Goal: Task Accomplishment & Management: Manage account settings

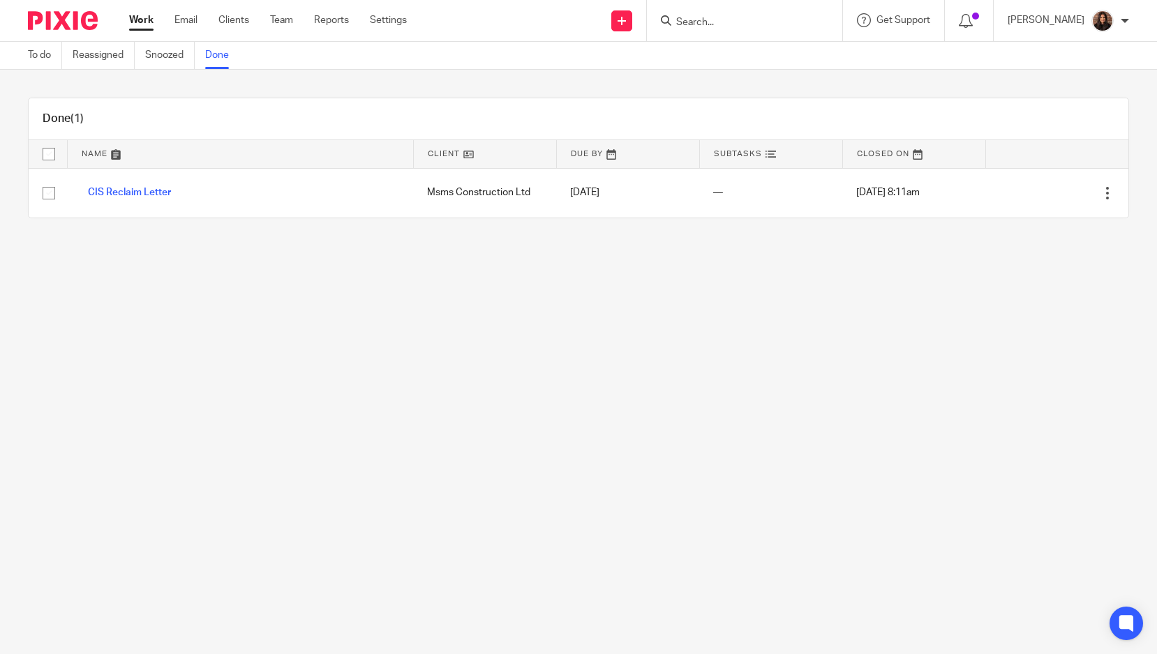
click at [40, 53] on link "To do" at bounding box center [45, 55] width 34 height 27
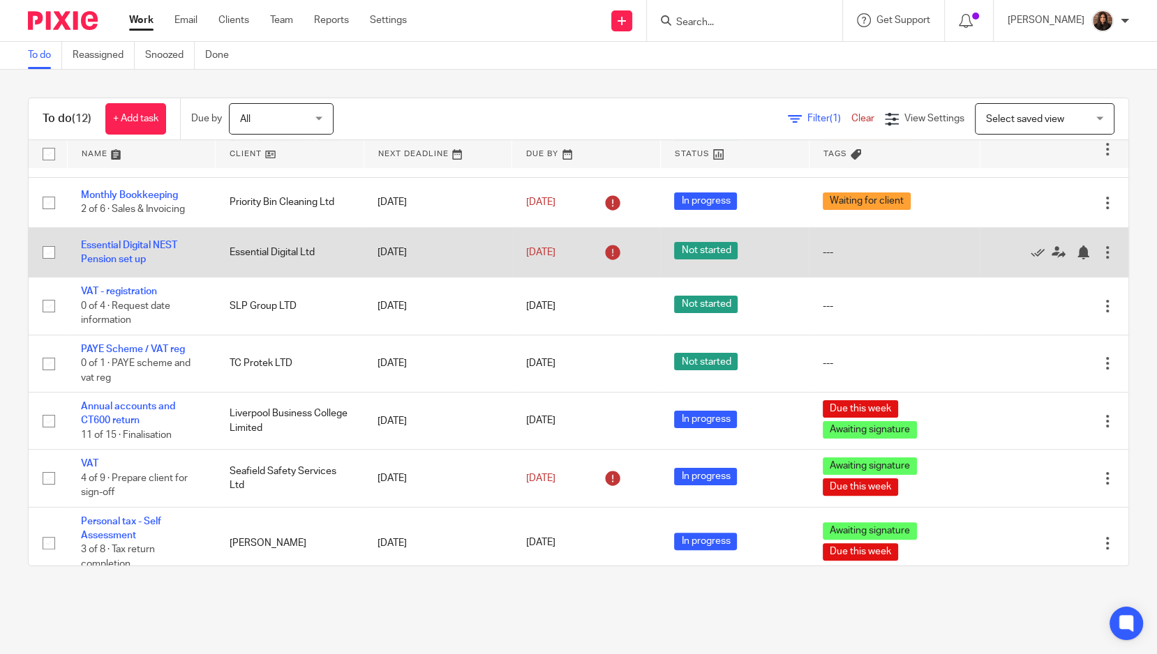
scroll to position [306, 0]
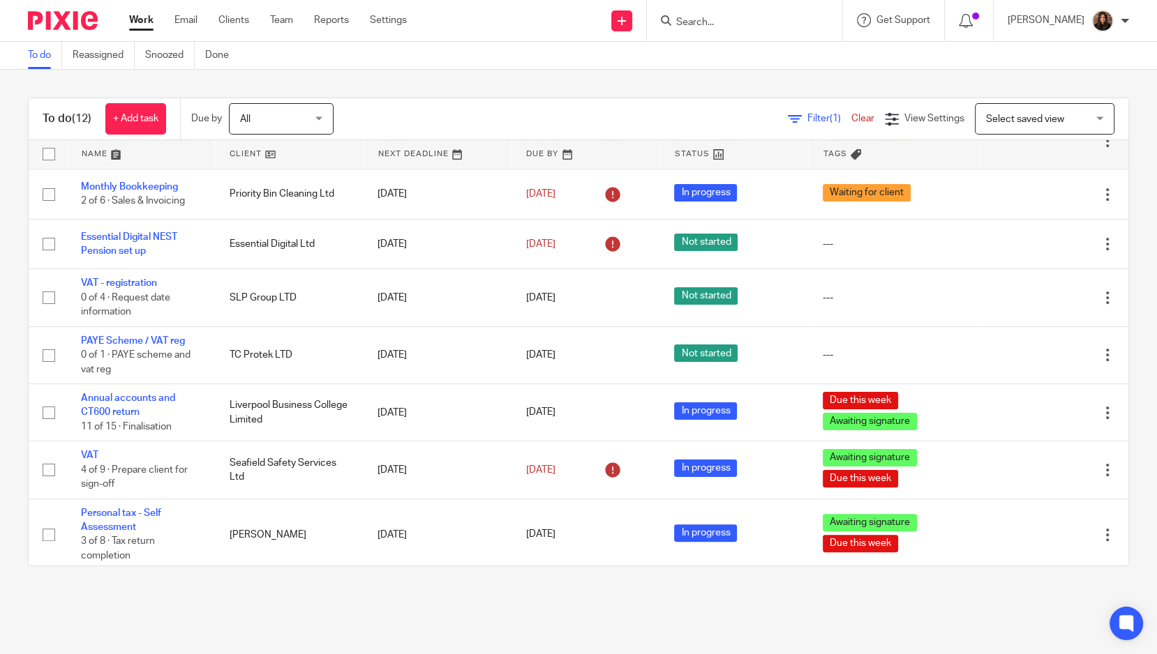
click at [788, 115] on icon at bounding box center [795, 119] width 14 height 14
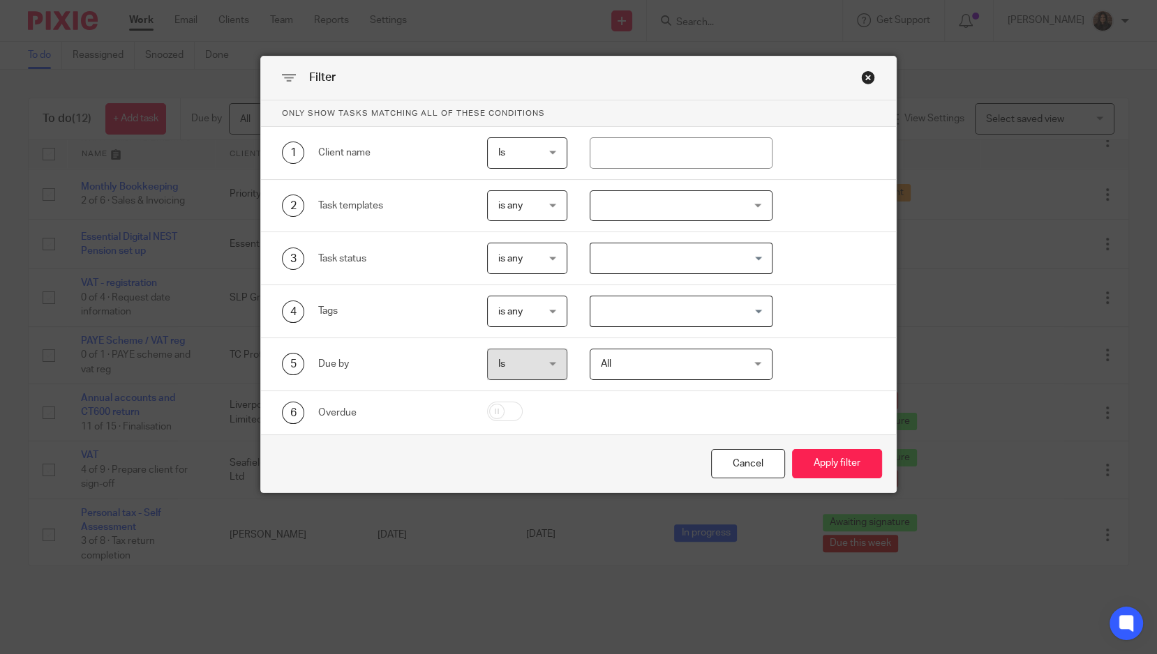
click at [642, 364] on span "All" at bounding box center [669, 363] width 137 height 29
click at [811, 343] on div "5 Due by Is Is Is is All All Today Tomorrow This week Next week This month Next…" at bounding box center [578, 364] width 635 height 53
click at [863, 77] on div "Close this dialog window" at bounding box center [868, 77] width 14 height 14
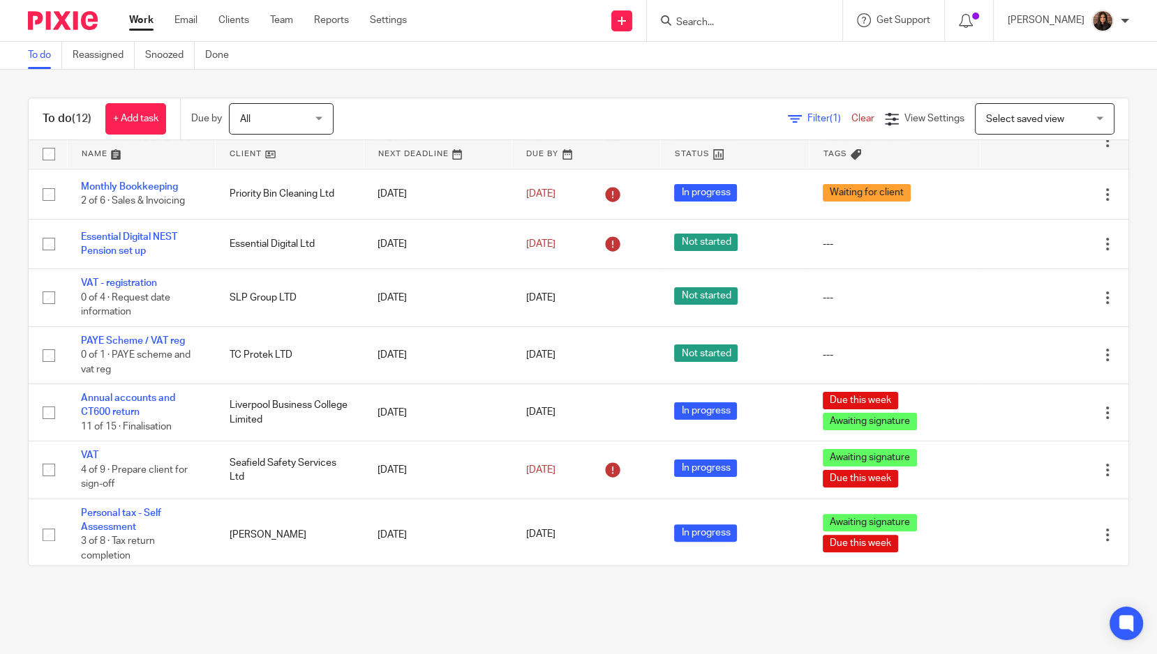
click at [895, 167] on th "Tags" at bounding box center [893, 154] width 171 height 28
click at [712, 26] on input "Search" at bounding box center [738, 23] width 126 height 13
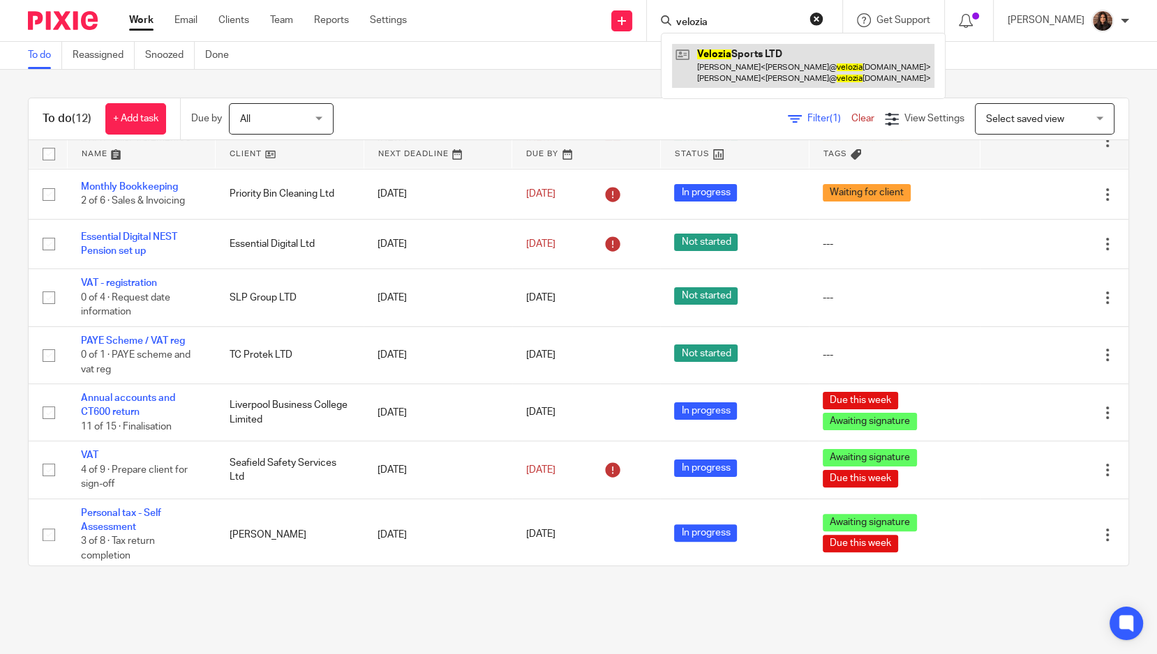
type input "velozia"
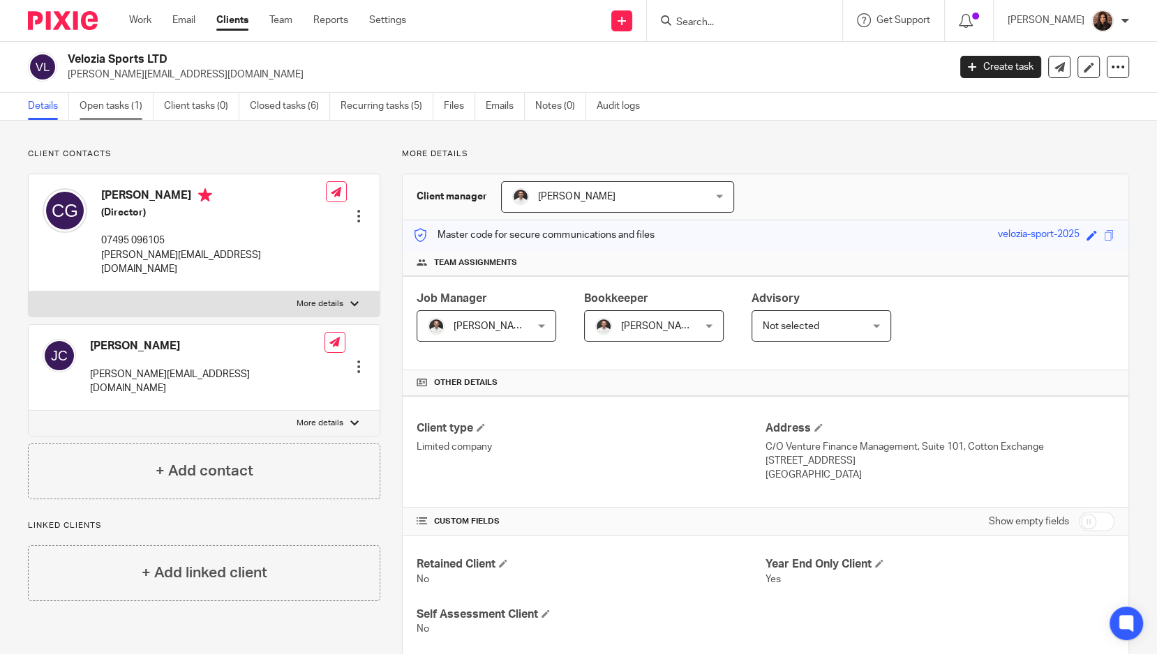
click at [131, 109] on link "Open tasks (1)" at bounding box center [117, 106] width 74 height 27
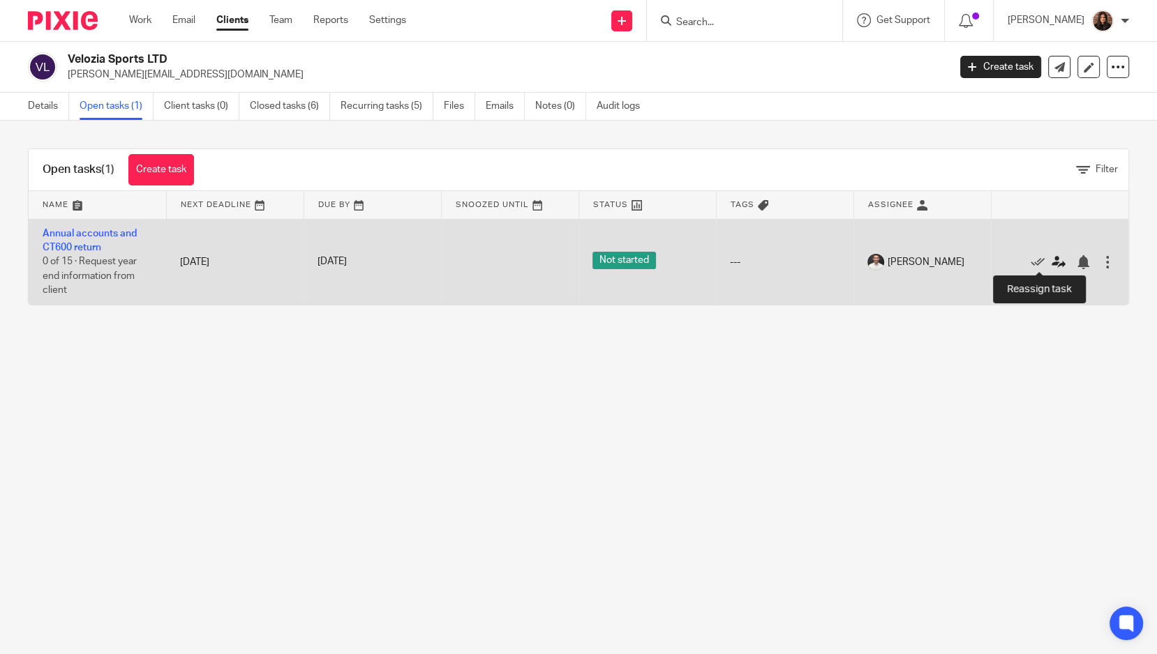
click at [1051, 260] on icon at bounding box center [1058, 262] width 14 height 14
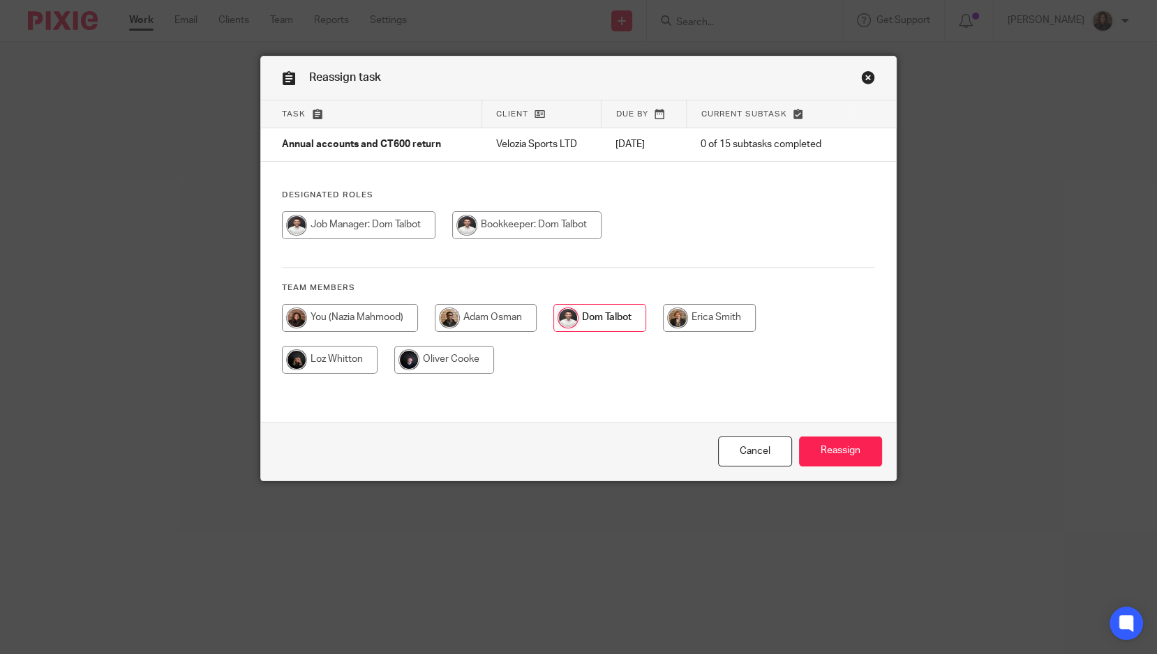
click at [375, 313] on input "radio" at bounding box center [350, 318] width 136 height 28
radio input "true"
click at [836, 446] on input "Reassign" at bounding box center [840, 452] width 83 height 30
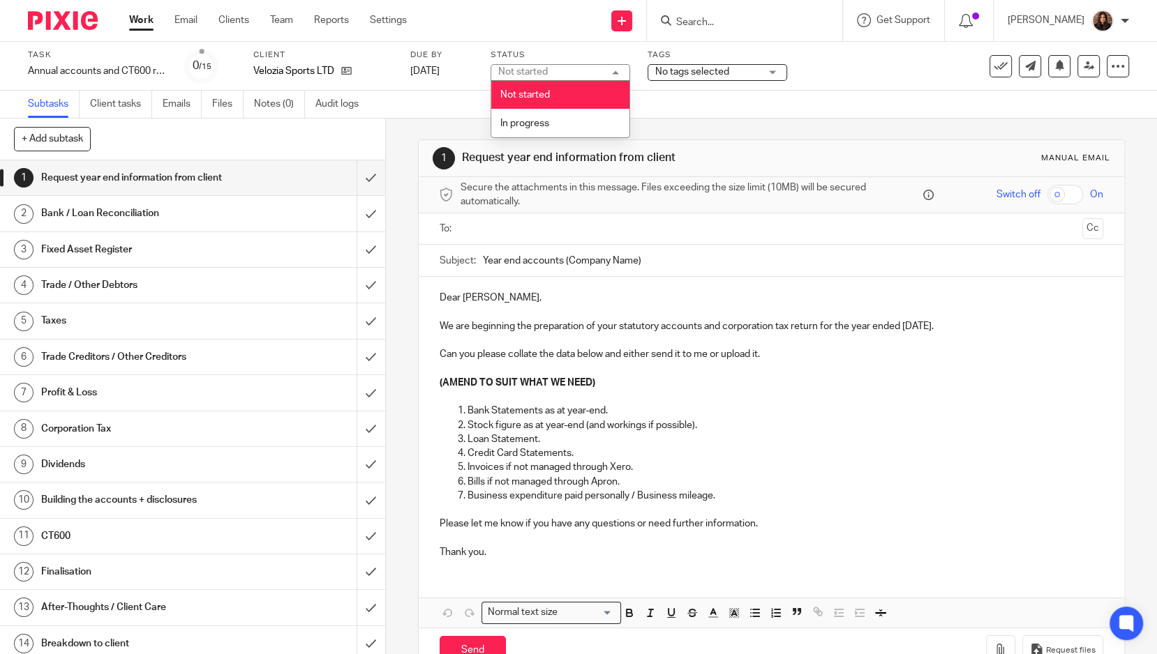
click at [721, 71] on span "No tags selected" at bounding box center [692, 72] width 74 height 10
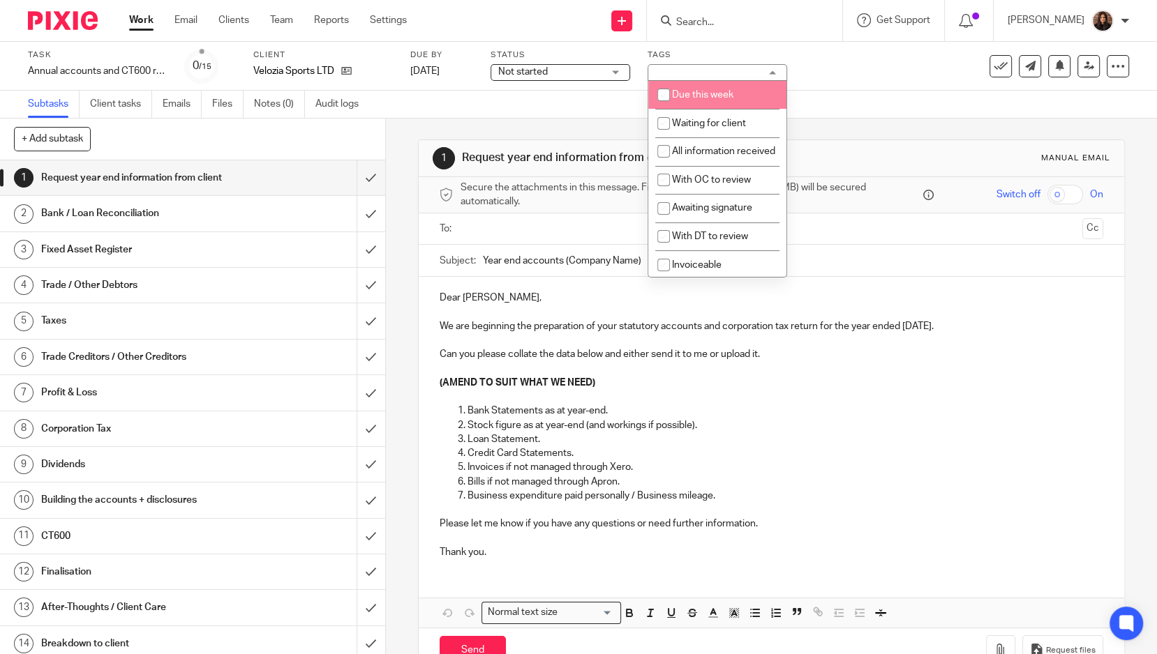
click at [712, 105] on li "Due this week" at bounding box center [717, 95] width 138 height 29
checkbox input "true"
click at [575, 126] on div "1 Request year end information from client Manual email Secure the attachments …" at bounding box center [771, 407] width 707 height 576
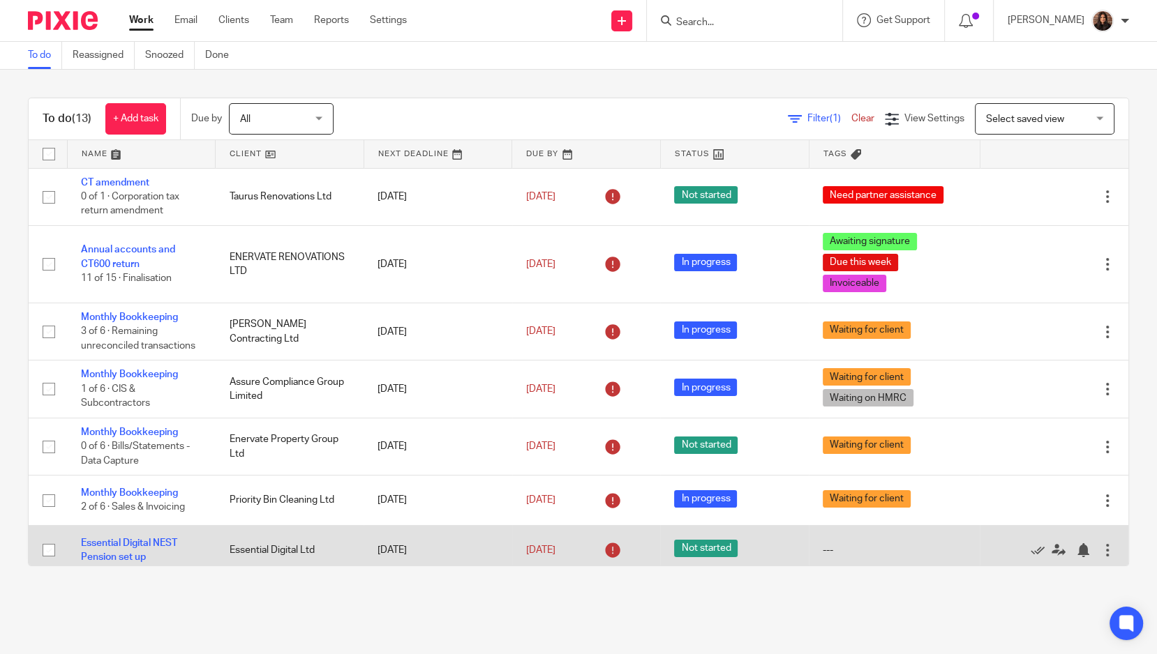
click at [481, 430] on td "7 Sep 2025" at bounding box center [437, 446] width 149 height 57
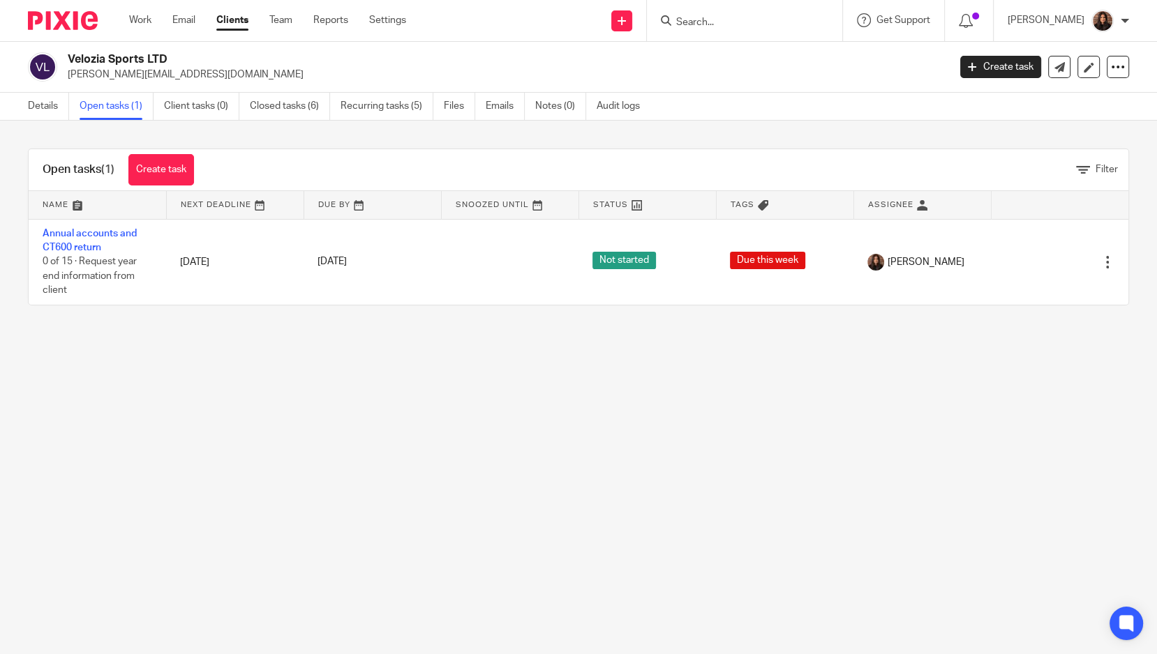
click at [701, 21] on input "Search" at bounding box center [738, 23] width 126 height 13
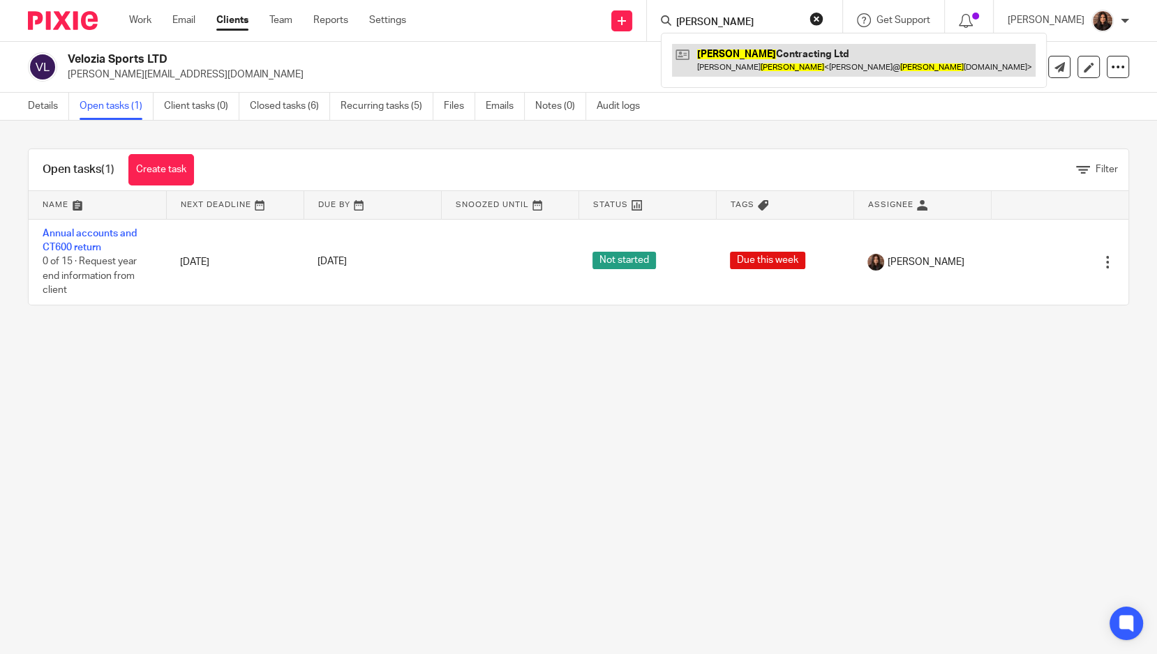
type input "[PERSON_NAME]"
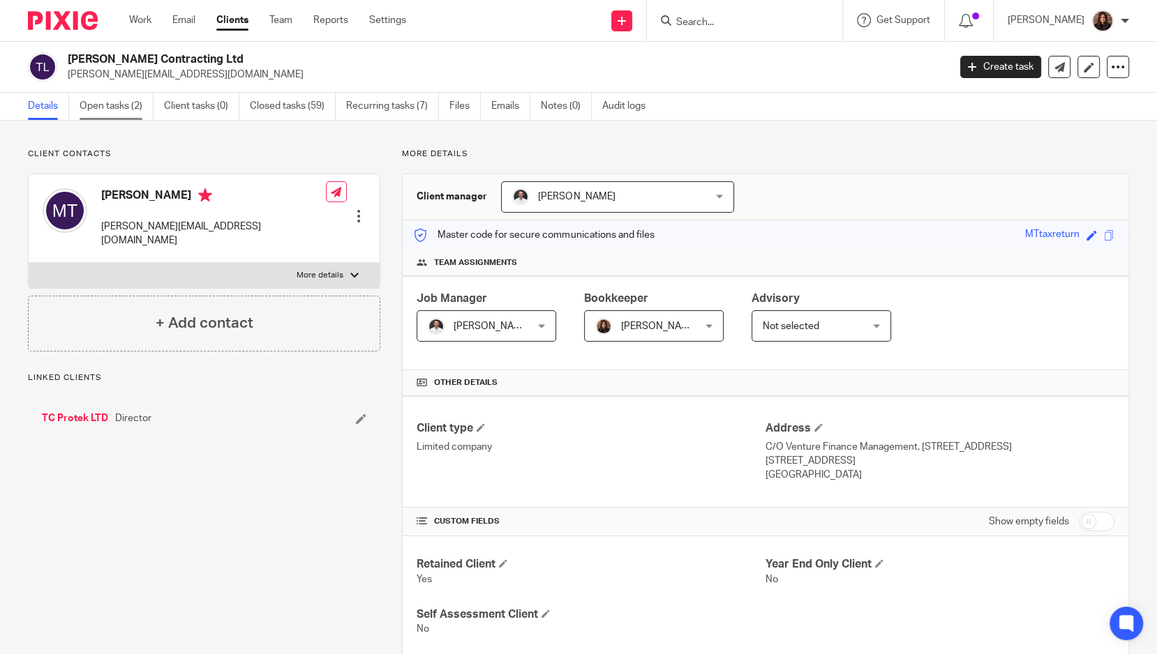
click at [133, 107] on link "Open tasks (2)" at bounding box center [117, 106] width 74 height 27
